Goal: Entertainment & Leisure: Browse casually

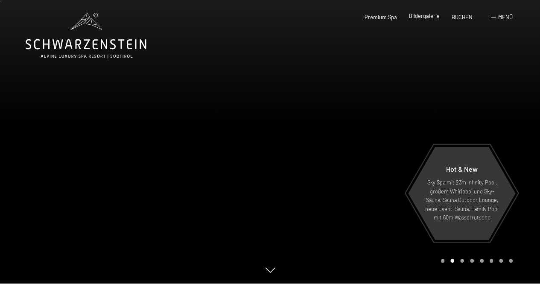
click at [424, 16] on span "Bildergalerie" at bounding box center [424, 15] width 31 height 7
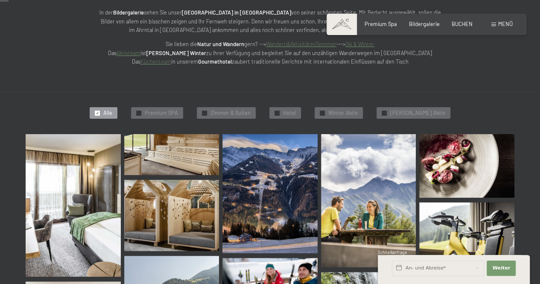
scroll to position [141, 0]
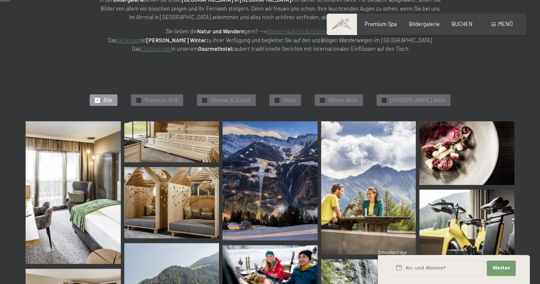
click at [64, 212] on img at bounding box center [73, 192] width 95 height 142
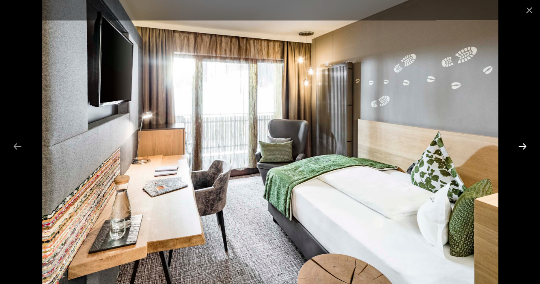
click at [523, 142] on button "Next slide" at bounding box center [522, 146] width 18 height 17
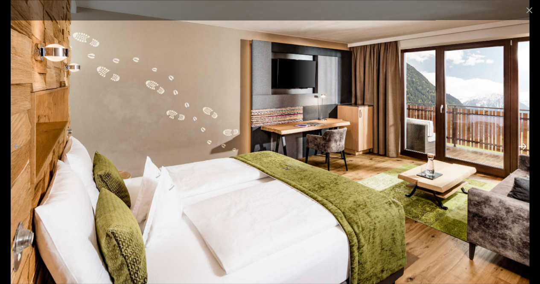
click at [523, 142] on button "Next slide" at bounding box center [522, 146] width 18 height 17
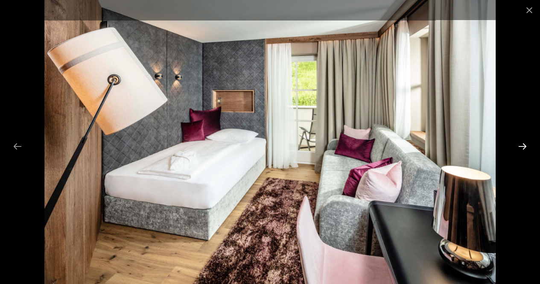
click at [523, 142] on button "Next slide" at bounding box center [522, 146] width 18 height 17
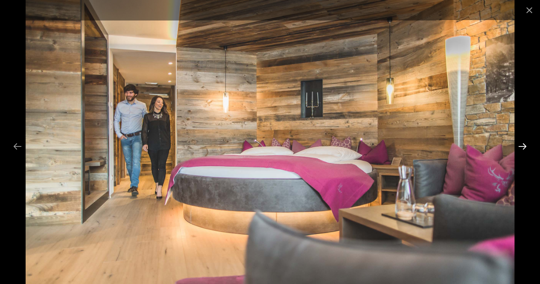
click at [523, 146] on button "Next slide" at bounding box center [522, 146] width 18 height 17
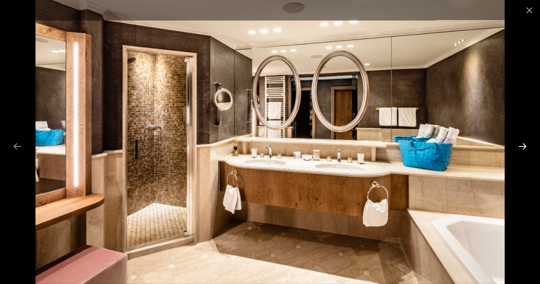
click at [523, 146] on button "Next slide" at bounding box center [522, 146] width 18 height 17
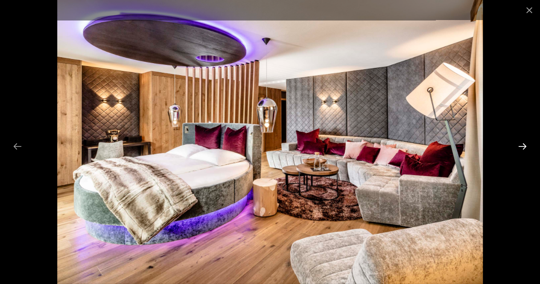
click at [523, 146] on button "Next slide" at bounding box center [522, 146] width 18 height 17
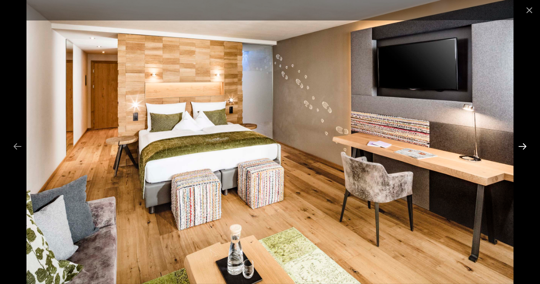
click at [523, 146] on button "Next slide" at bounding box center [522, 146] width 18 height 17
